Goal: Task Accomplishment & Management: Manage account settings

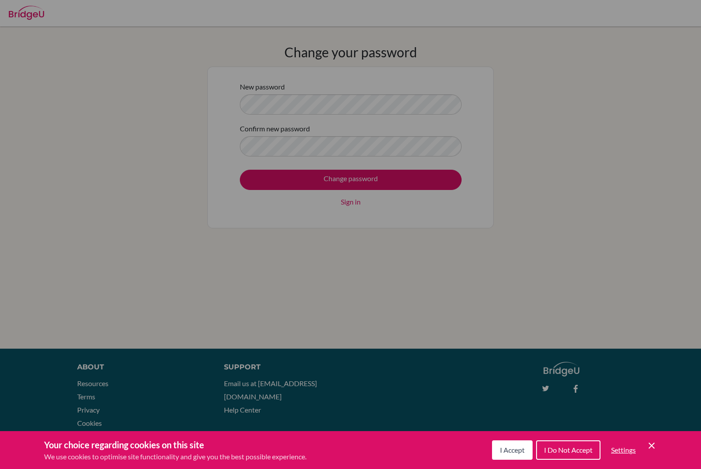
click at [510, 448] on span "I Accept" at bounding box center [512, 449] width 25 height 8
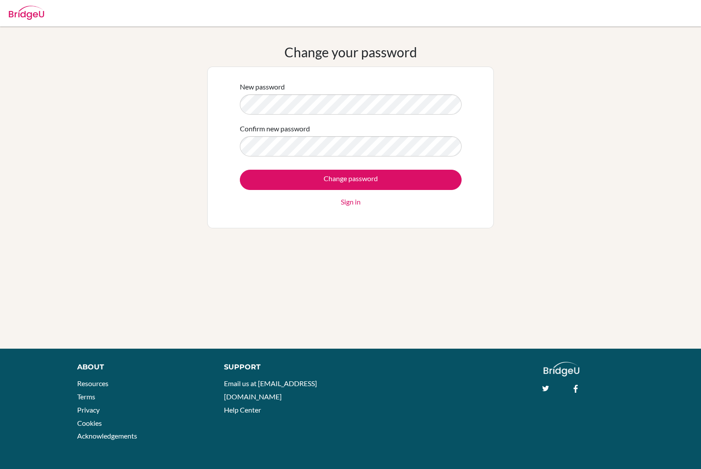
click at [375, 126] on div "Confirm new password" at bounding box center [351, 139] width 222 height 33
click at [432, 185] on input "Change password" at bounding box center [351, 180] width 222 height 20
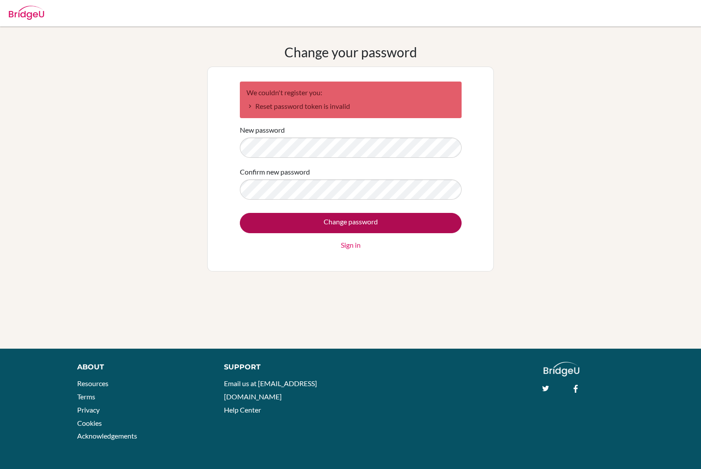
click at [390, 227] on input "Change password" at bounding box center [351, 223] width 222 height 20
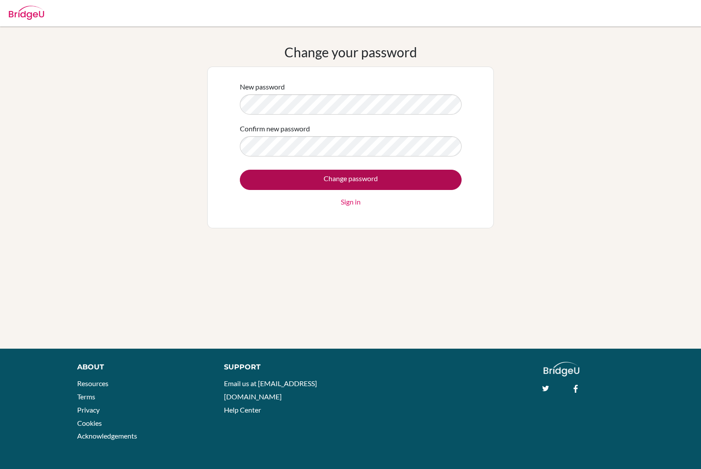
click at [406, 185] on input "Change password" at bounding box center [351, 180] width 222 height 20
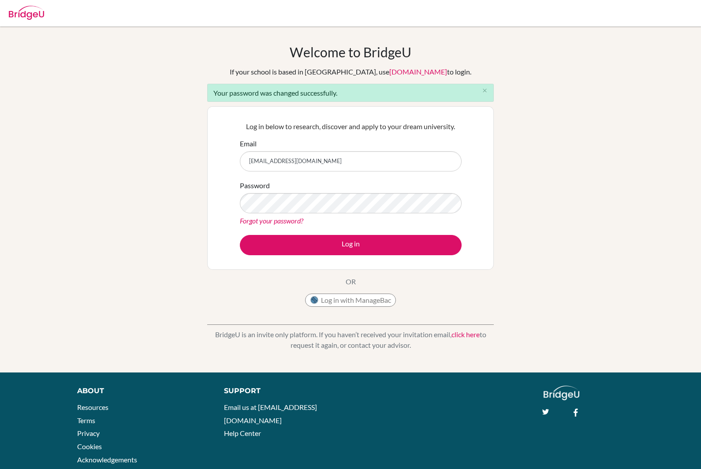
type input "[EMAIL_ADDRESS][DOMAIN_NAME]"
click at [350, 245] on button "Log in" at bounding box center [351, 245] width 222 height 20
